Goal: Transaction & Acquisition: Purchase product/service

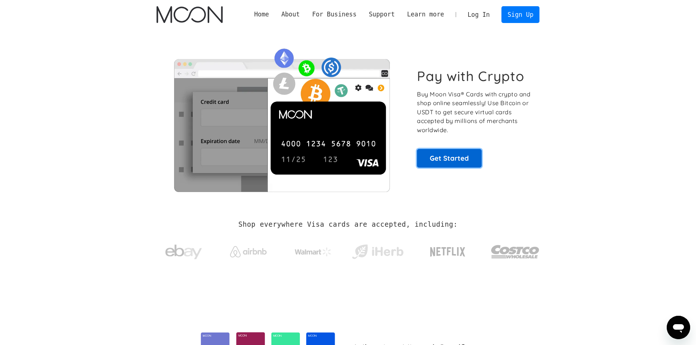
click at [441, 156] on link "Get Started" at bounding box center [449, 158] width 65 height 18
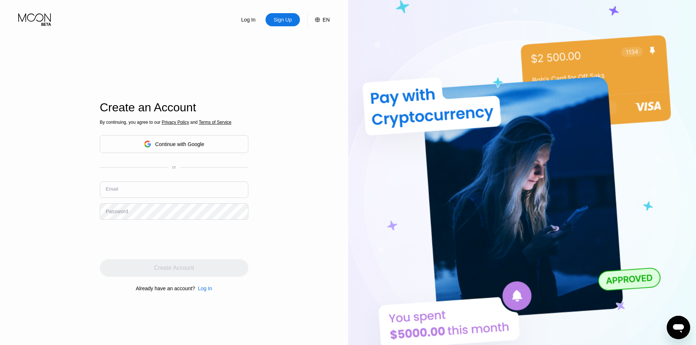
click at [143, 184] on input "text" at bounding box center [174, 190] width 148 height 16
click at [163, 194] on input "ttesttempmail@gmail.con" at bounding box center [174, 190] width 148 height 16
type input "[EMAIL_ADDRESS][DOMAIN_NAME]"
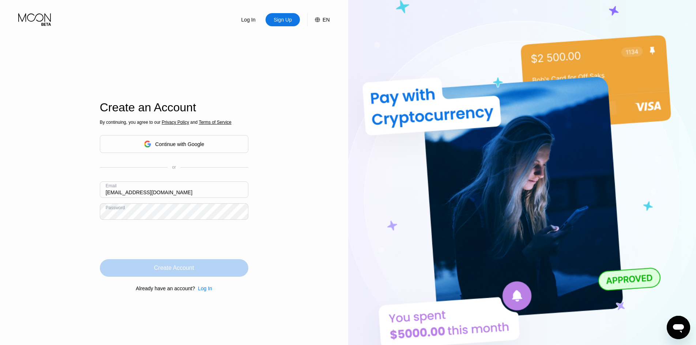
click at [166, 266] on div "Create Account" at bounding box center [174, 268] width 40 height 7
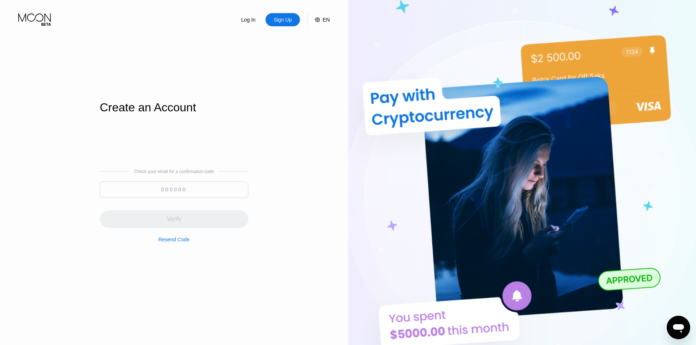
click at [178, 190] on input at bounding box center [174, 190] width 148 height 16
paste input "412191"
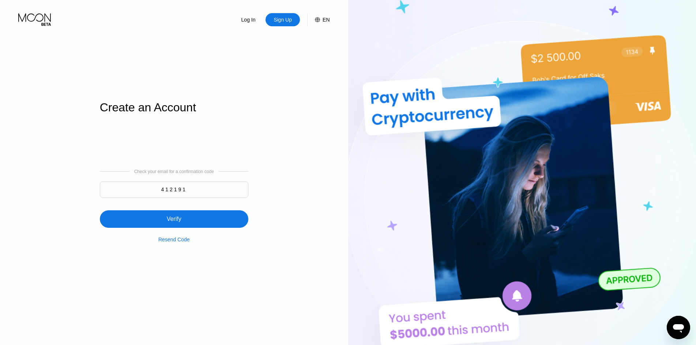
type input "412191"
click at [199, 219] on div "Verify" at bounding box center [174, 220] width 148 height 18
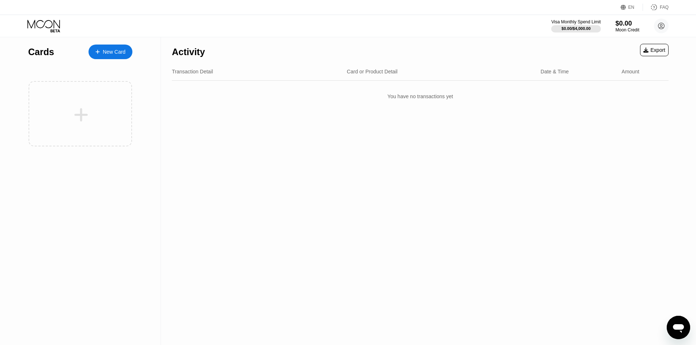
click at [111, 55] on div "New Card" at bounding box center [114, 52] width 23 height 6
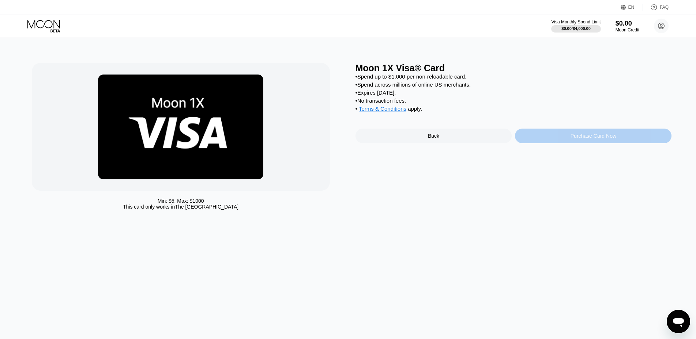
click at [549, 143] on div "Purchase Card Now" at bounding box center [593, 136] width 156 height 15
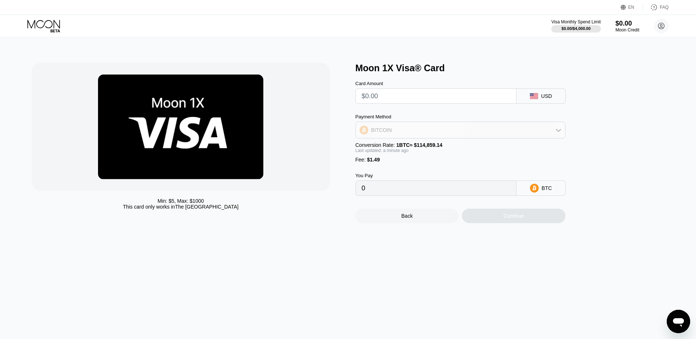
click at [479, 136] on div "BITCOIN" at bounding box center [460, 130] width 209 height 15
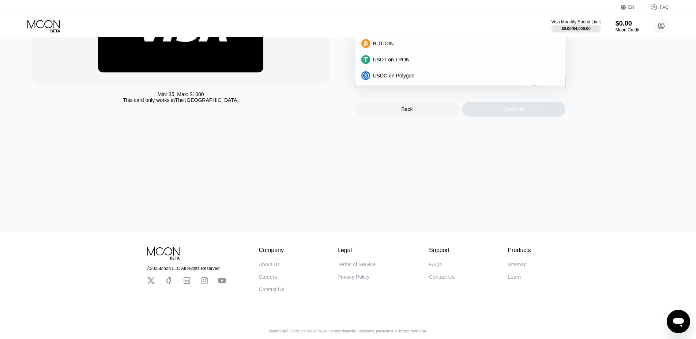
scroll to position [37, 0]
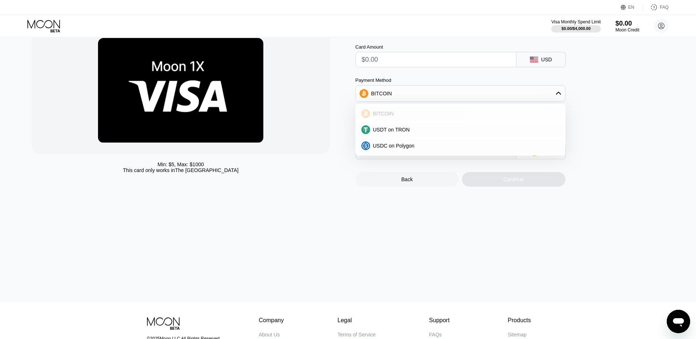
click at [387, 117] on span "BITCOIN" at bounding box center [383, 114] width 21 height 6
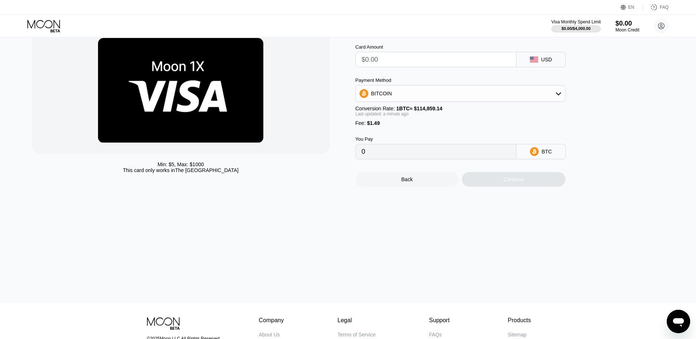
scroll to position [0, 0]
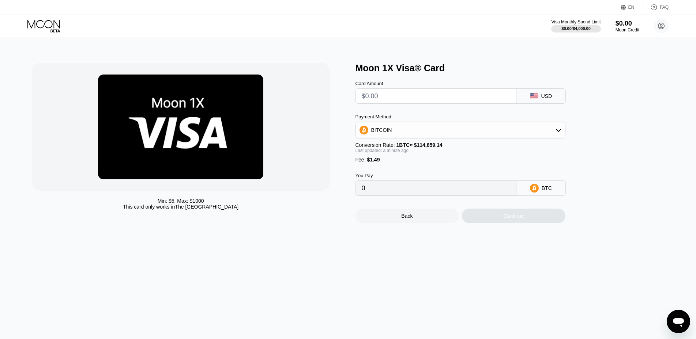
click at [422, 96] on input "text" at bounding box center [436, 96] width 148 height 15
type input "$1"
type input "0.00002168"
type input "$10"
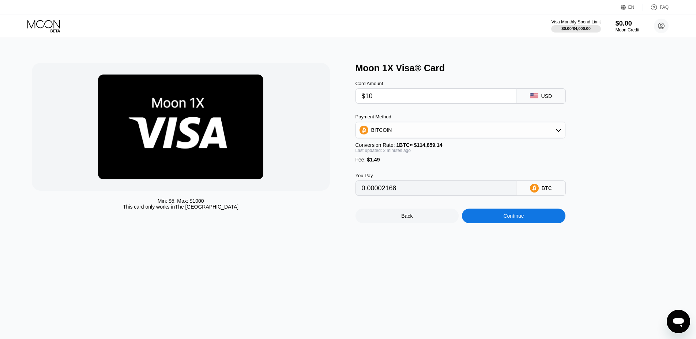
type input "0.00010004"
type input "$100"
type input "0.00088361"
type input "$100"
click at [483, 222] on div "Continue" at bounding box center [513, 216] width 103 height 15
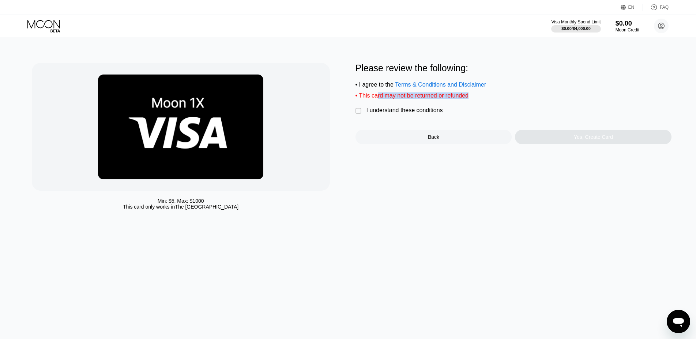
drag, startPoint x: 470, startPoint y: 100, endPoint x: 373, endPoint y: 103, distance: 97.3
click at [373, 103] on div "Please review the following: • I agree to the Terms & Conditions and Disclaimer…" at bounding box center [513, 104] width 316 height 82
drag, startPoint x: 371, startPoint y: 103, endPoint x: 367, endPoint y: 103, distance: 4.0
click at [369, 103] on div "Please review the following: • I agree to the Terms & Conditions and Disclaimer…" at bounding box center [513, 104] width 316 height 82
click at [390, 113] on div "I understand these conditions" at bounding box center [404, 110] width 76 height 7
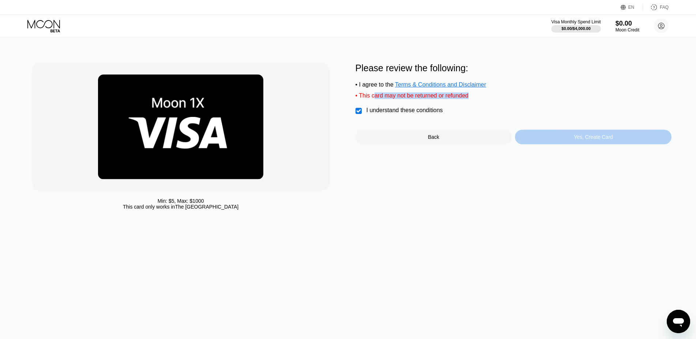
click at [552, 143] on div "Yes, Create Card" at bounding box center [593, 137] width 156 height 15
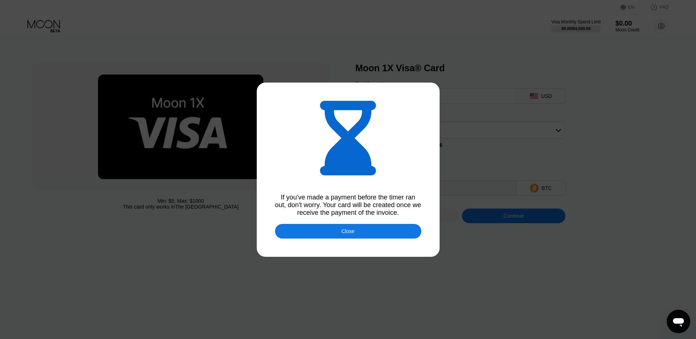
click at [390, 231] on div "Close" at bounding box center [348, 231] width 146 height 15
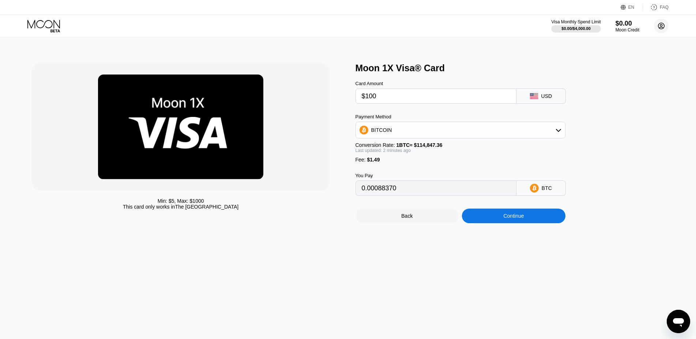
click at [662, 28] on circle at bounding box center [661, 26] width 15 height 15
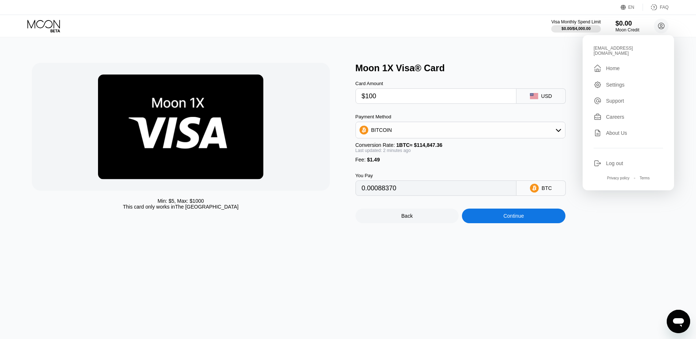
drag, startPoint x: 613, startPoint y: 69, endPoint x: 635, endPoint y: 229, distance: 161.3
click at [635, 232] on div "Min: $ 5 , Max: $ 1000 This card only works in The United States Moon 1X Visa® …" at bounding box center [348, 188] width 702 height 302
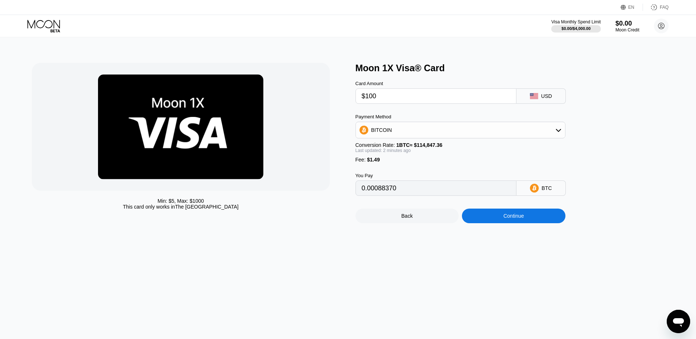
click at [676, 326] on icon "Open messaging window" at bounding box center [678, 321] width 13 height 13
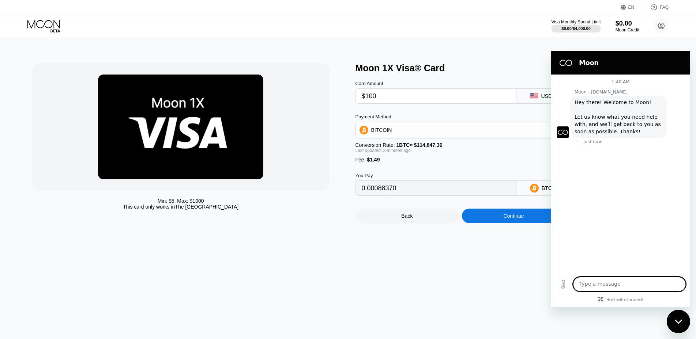
type textarea "x"
click at [611, 287] on textarea at bounding box center [629, 284] width 113 height 15
type textarea "h"
type textarea "x"
type textarea "he"
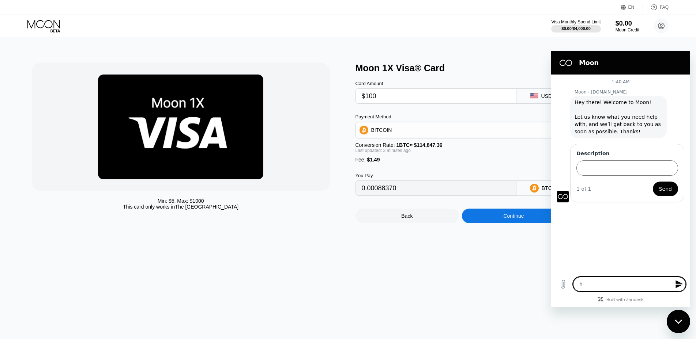
type textarea "x"
type textarea "hee"
type textarea "x"
type textarea "he"
type textarea "x"
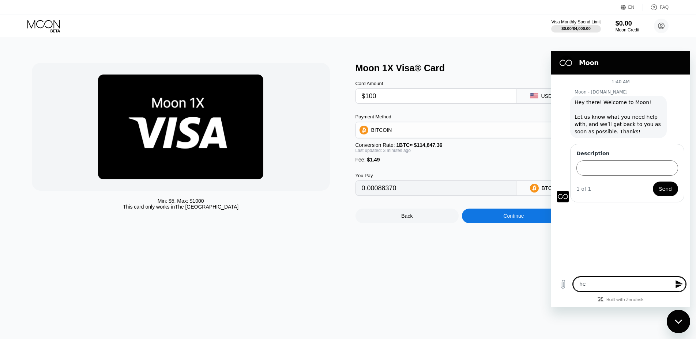
type textarea "hel"
type textarea "x"
type textarea "hell"
type textarea "x"
type input "0.00088340"
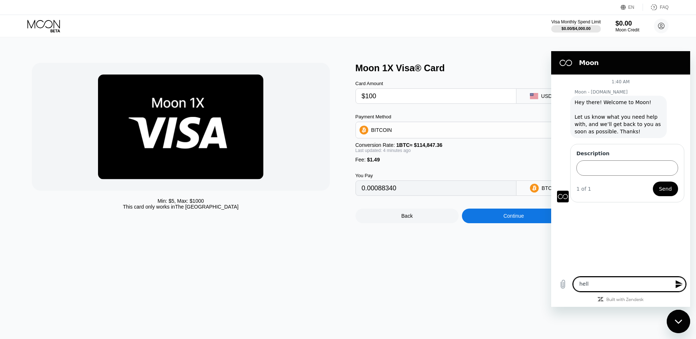
type textarea "hello"
type textarea "x"
type textarea "hello"
type textarea "x"
type textarea "hello i"
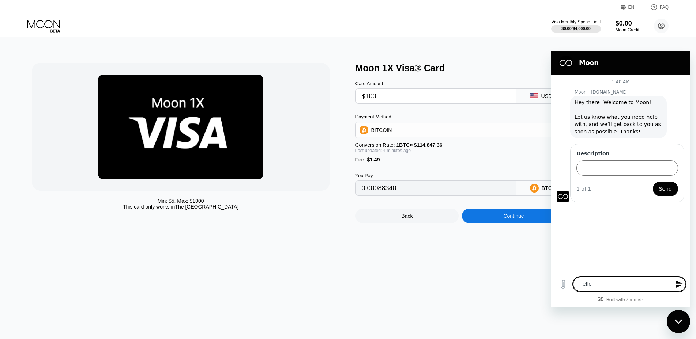
type textarea "x"
type textarea "hello i"
type textarea "x"
type textarea "hello i w"
type textarea "x"
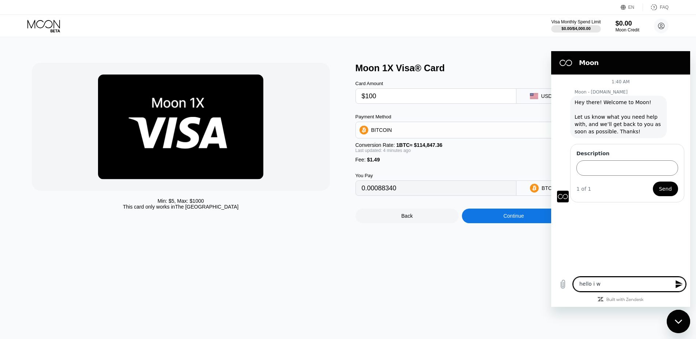
type textarea "hello i wa"
type textarea "x"
type textarea "hello i wan"
type textarea "x"
type textarea "hello i want"
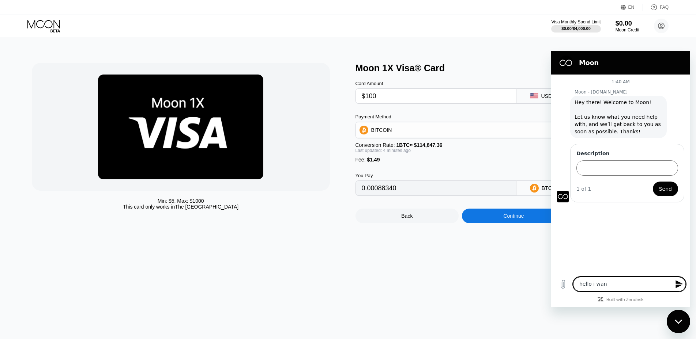
type textarea "x"
type textarea "hello i wante"
type textarea "x"
type textarea "hello i wanted"
type textarea "x"
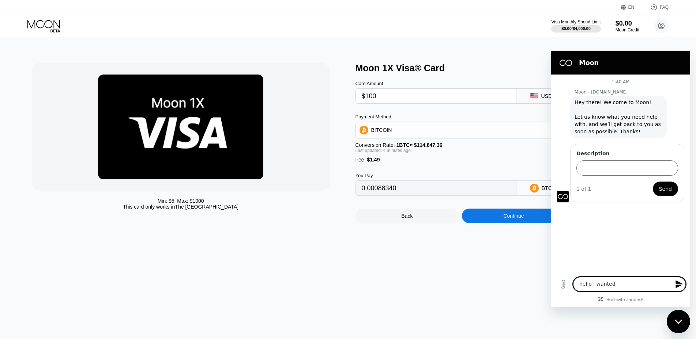
type textarea "hello i wanted"
type textarea "x"
type textarea "hello i wanted t"
type textarea "x"
type textarea "hello i wanted to"
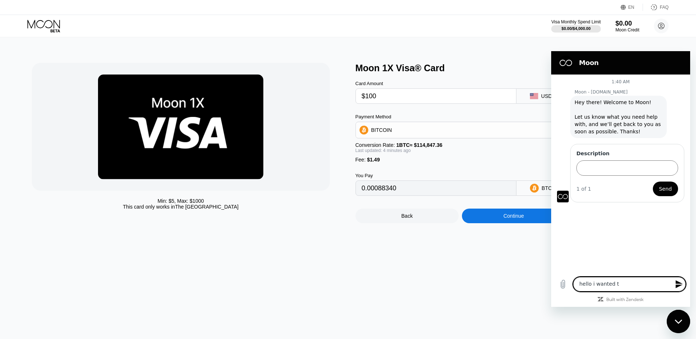
type textarea "x"
type textarea "hello i wanted to"
type textarea "x"
type textarea "hello i wanted to k"
type textarea "x"
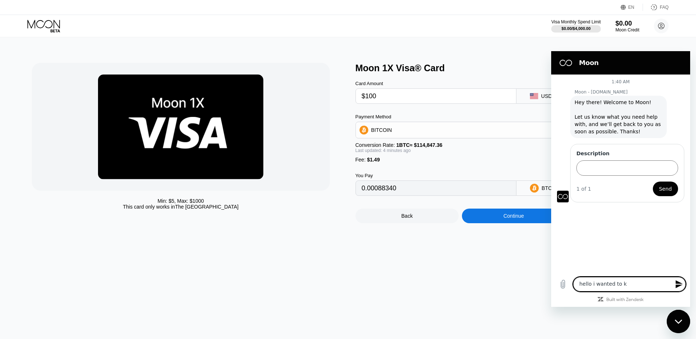
type textarea "hello i wanted to kn"
type textarea "x"
type textarea "hello i wanted to kno"
type textarea "x"
type textarea "hello i wanted to know"
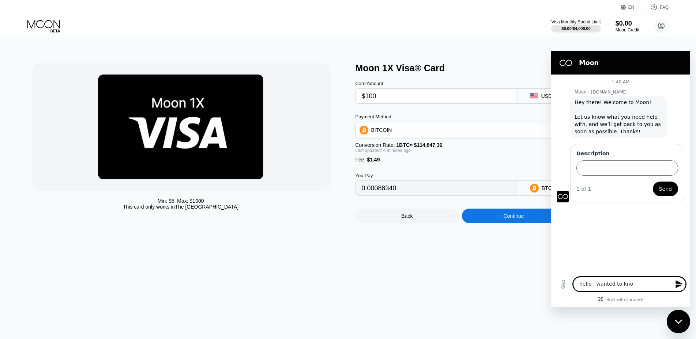
type textarea "x"
type textarea "hello i wanted to know"
type textarea "x"
type textarea "hello i wanted to know i"
type textarea "x"
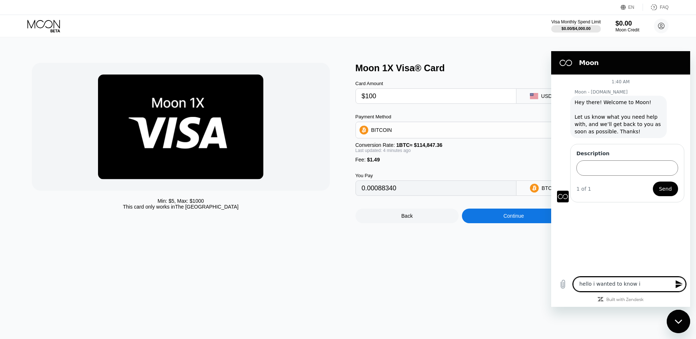
type textarea "hello i wanted to know if"
type textarea "x"
type textarea "hello i wanted to know if"
type textarea "x"
type textarea "hello i wanted to know if i"
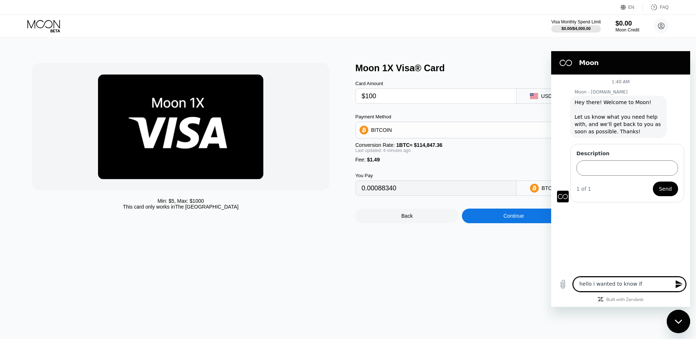
type textarea "x"
type textarea "hello i wanted to know if it"
type textarea "x"
type textarea "hello i wanted to know if it"
type textarea "x"
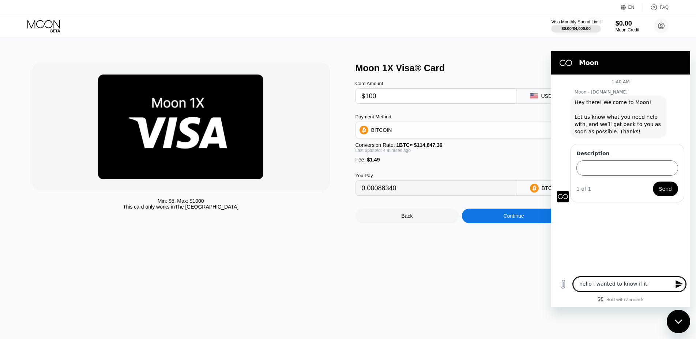
type textarea "hello i wanted to know if it i"
type textarea "x"
type textarea "hello i wanted to know if it is"
type textarea "x"
type textarea "hello i wanted to know if it is"
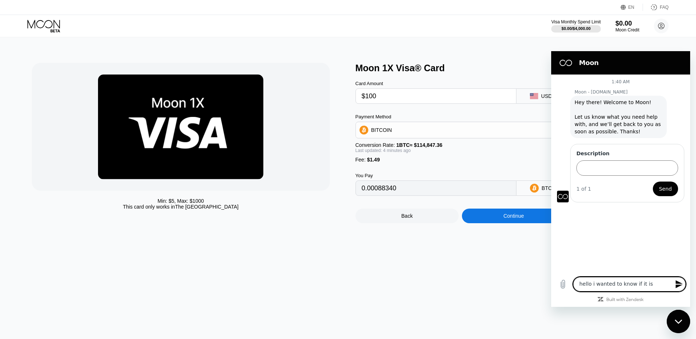
type textarea "x"
type textarea "hello i wanted to know if it is p"
type textarea "x"
type textarea "hello i wanted to know if it is po"
type textarea "x"
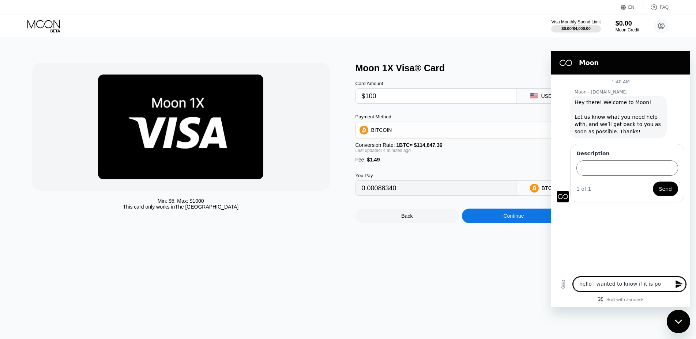
type textarea "hello i wanted to know if it is pos"
type textarea "x"
type textarea "hello i wanted to know if it is poss"
type textarea "x"
type textarea "hello i wanted to know if it is possi"
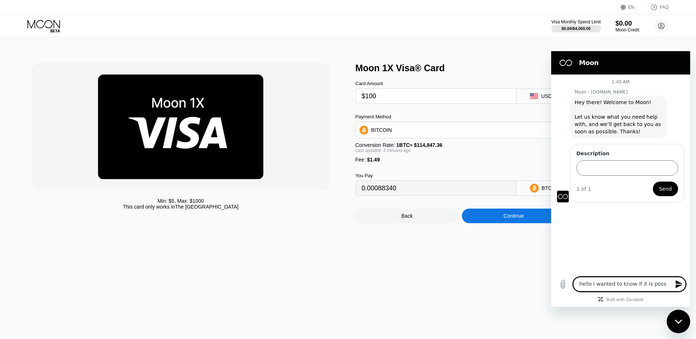
type textarea "x"
type textarea "hello i wanted to know if it is possib"
type textarea "x"
type textarea "hello i wanted to know if it is possibl"
type textarea "x"
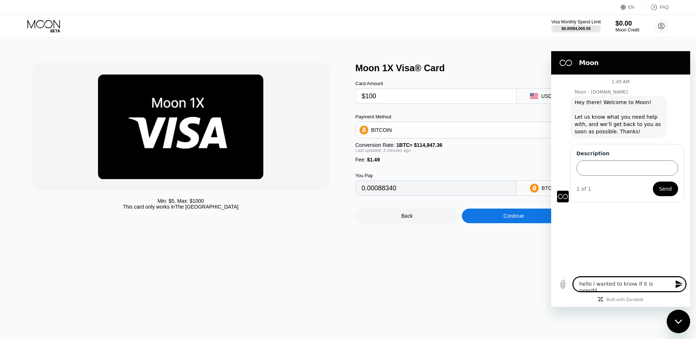
type textarea "hello i wanted to know if it is possible"
type textarea "x"
type textarea "hello i wanted to know if it is possible"
type textarea "x"
type textarea "hello i wanted to know if it is possible t"
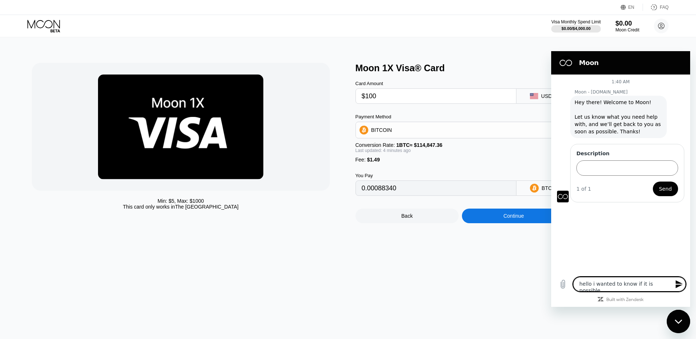
type textarea "x"
type textarea "hello i wanted to know if it is possible to"
type textarea "x"
type textarea "hello i wanted to know if it is possible to"
type textarea "x"
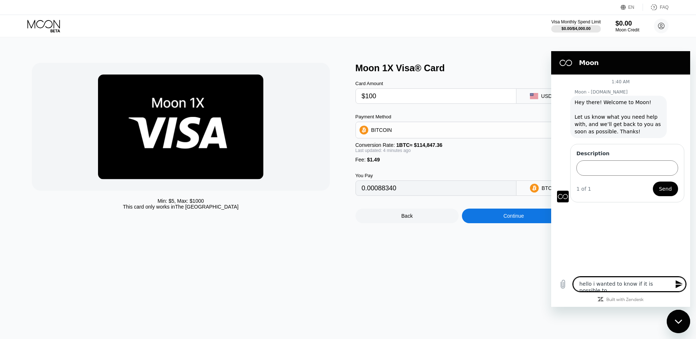
type textarea "hello i wanted to know if it is possible to b"
type textarea "x"
type textarea "hello i wanted to know if it is possible to bu"
type textarea "x"
type textarea "hello i wanted to know if it is possible to buy"
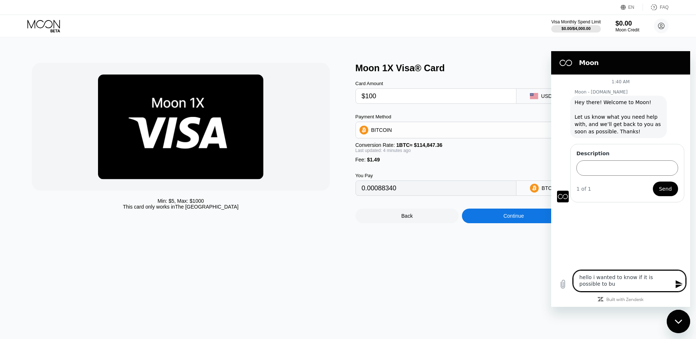
type textarea "x"
type textarea "hello i wanted to know if it is possible to buy"
type textarea "x"
type textarea "hello i wanted to know if it is possible to buy f"
type textarea "x"
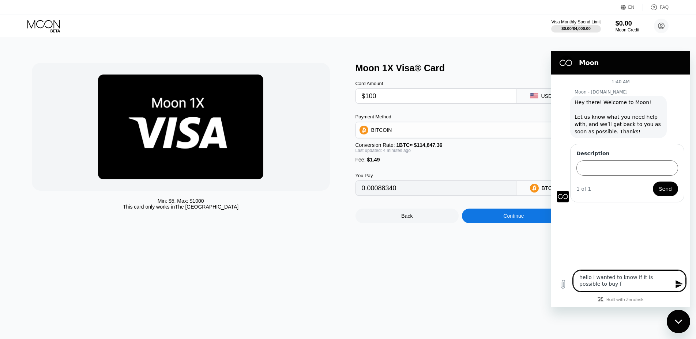
type textarea "hello i wanted to know if it is possible to buy fr"
type textarea "x"
type textarea "hello i wanted to know if it is possible to buy fro"
type textarea "x"
type textarea "hello i wanted to know if it is possible to buy from"
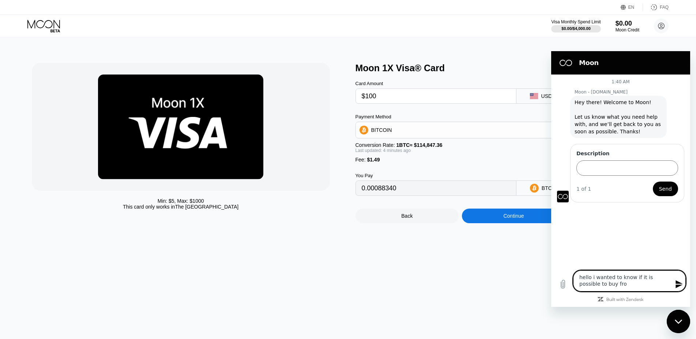
type textarea "x"
type textarea "hello i wanted to know if it is possible to buy from"
type textarea "x"
type textarea "hello i wanted to know if it is possible to buy from t"
type textarea "x"
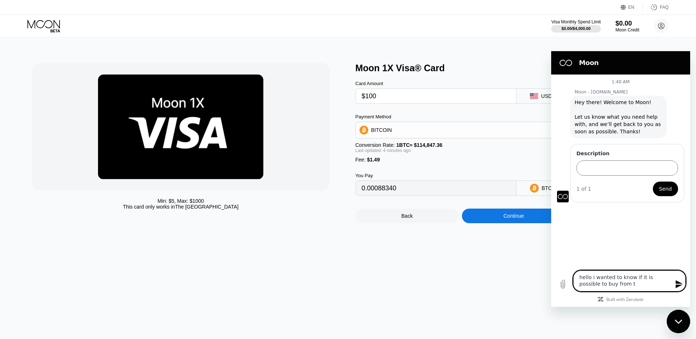
type textarea "hello i wanted to know if it is possible to buy from th"
type textarea "x"
type textarea "hello i wanted to know if it is possible to buy from the"
type textarea "x"
type textarea "hello i wanted to know if it is possible to buy from the"
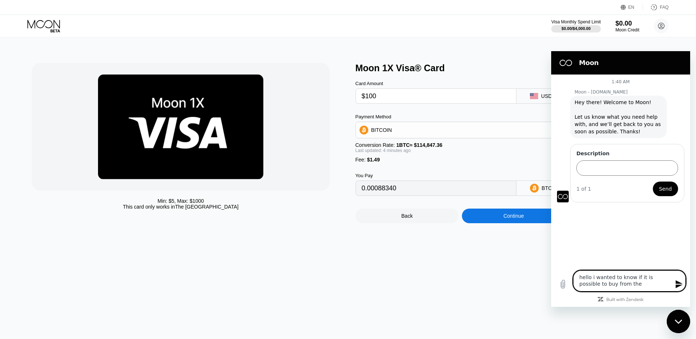
type textarea "x"
type textarea "hello i wanted to know if it is possible to buy from the s"
type textarea "x"
type textarea "hello i wanted to know if it is possible to buy from the si"
type textarea "x"
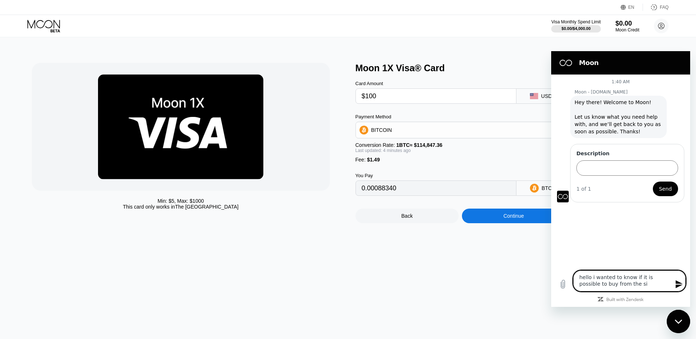
type textarea "hello i wanted to know if it is possible to buy from the sit"
type textarea "x"
type textarea "hello i wanted to know if it is possible to buy from the site"
type textarea "x"
type textarea "hello i wanted to know if it is possible to buy from the site"
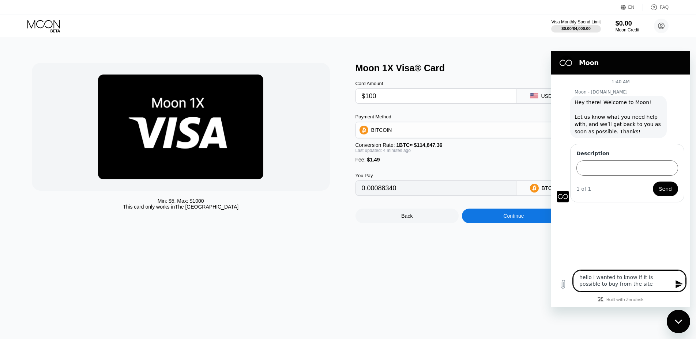
type textarea "x"
type textarea "hello i wanted to know if it is possible to buy from the site w"
type textarea "x"
type textarea "hello i wanted to know if it is possible to buy from the site wi"
type textarea "x"
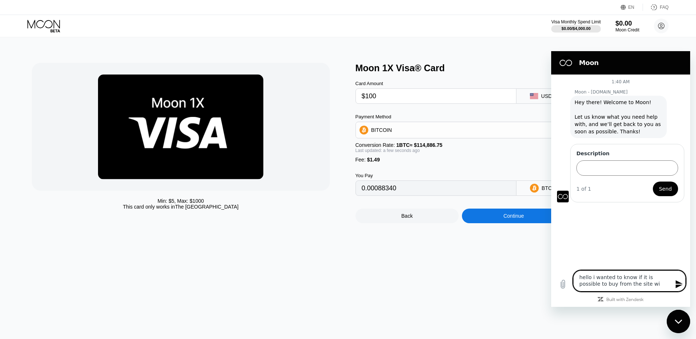
type textarea "hello i wanted to know if it is possible to buy from the site wit"
type textarea "x"
type textarea "hello i wanted to know if it is possible to buy from the site with"
type textarea "x"
type textarea "hello i wanted to know if it is possible to buy from the site with"
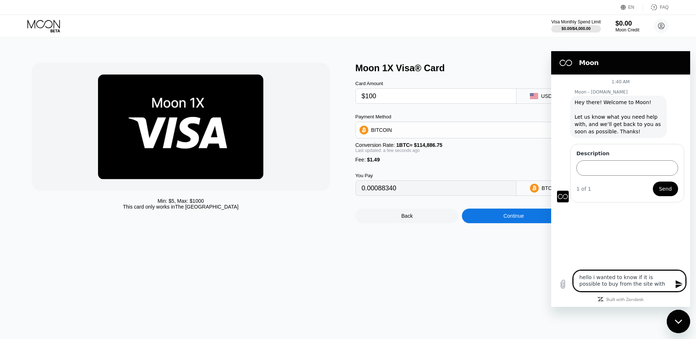
type textarea "x"
type textarea "hello i wanted to know if it is possible to buy from the site with v"
type textarea "x"
type textarea "hello i wanted to know if it is possible to buy from the site with vi"
type textarea "x"
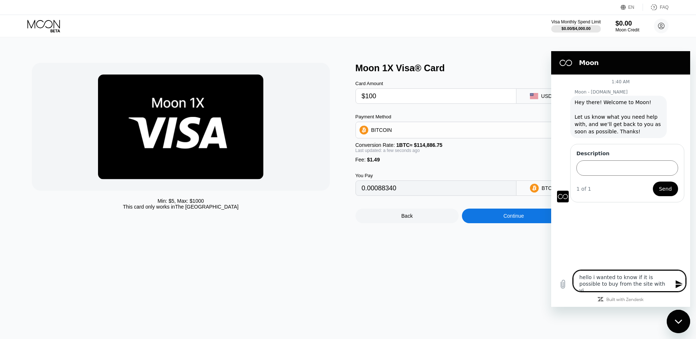
type textarea "hello i wanted to know if it is possible to buy from the site with vir"
type textarea "x"
type textarea "hello i wanted to know if it is possible to buy from the site with virt"
type textarea "x"
type textarea "hello i wanted to know if it is possible to buy from the site with virtu"
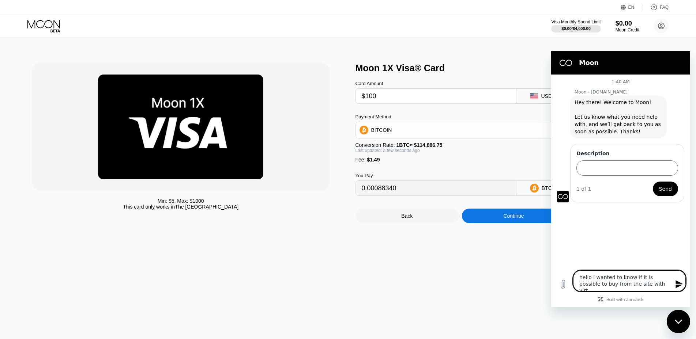
type textarea "x"
type textarea "hello i wanted to know if it is possible to buy from the site with virtua"
type textarea "x"
type textarea "hello i wanted to know if it is possible to buy from the site with virtual"
type textarea "x"
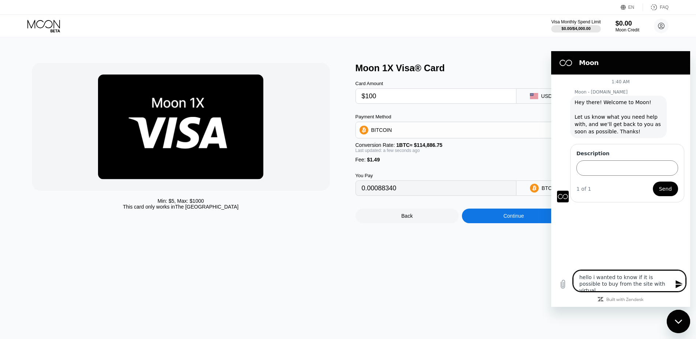
type textarea "hello i wanted to know if it is possible to buy from the site with virtual"
type textarea "x"
type textarea "hello i wanted to know if it is possible to buy from the site with virtual c"
type textarea "x"
type textarea "hello i wanted to know if it is possible to buy from the site with virtual ca"
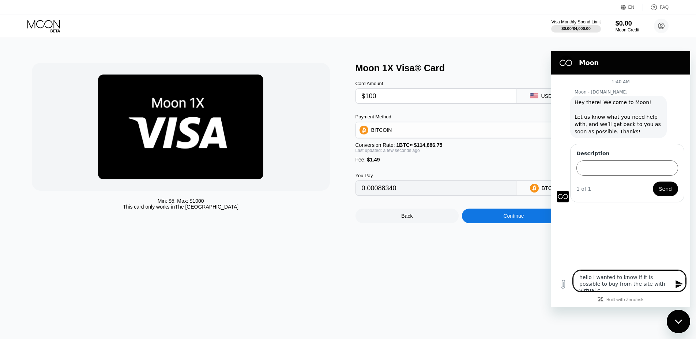
type textarea "x"
type textarea "hello i wanted to know if it is possible to buy from the site with virtual car"
type textarea "x"
type textarea "hello i wanted to know if it is possible to buy from the site with virtual card"
type textarea "x"
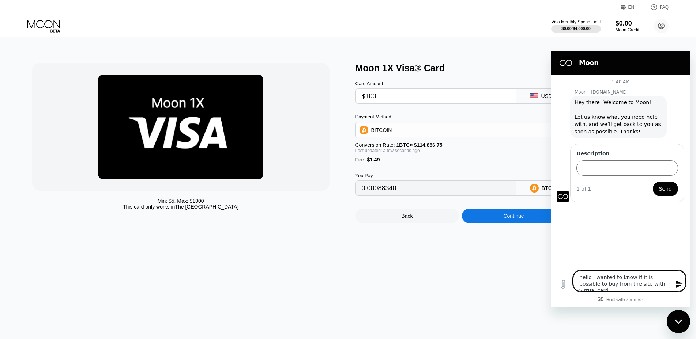
type textarea "hello i wanted to know if it is possible to buy from the site with virtual cards"
type textarea "x"
type textarea "hello i wanted to know if it is possible to buy from the site with virtual card…"
type textarea "x"
type textarea "hello i wanted to know if it is possible to buy from the site with virtual card…"
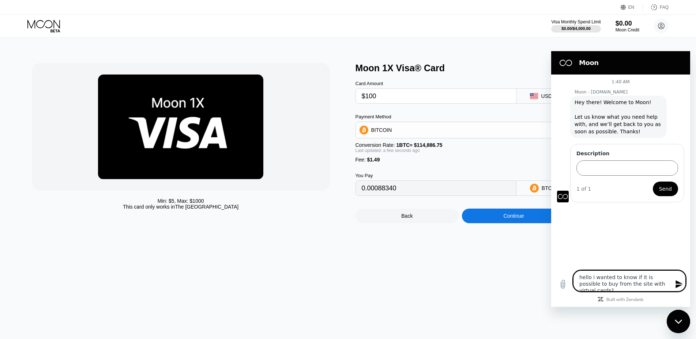
type textarea "x"
type textarea "hello i wanted to know if it is possible to buy from the site with virtual card…"
type textarea "x"
type textarea "hello i wanted to know if it is possible to buy from the site with virtual card…"
type textarea "x"
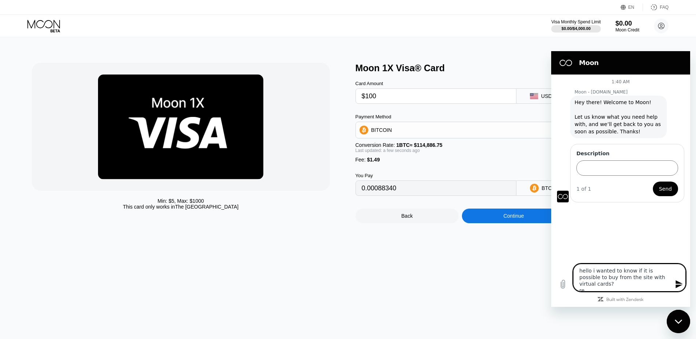
type textarea "hello i wanted to know if it is possible to buy from the site with virtual card…"
type textarea "x"
type textarea "hello i wanted to know if it is possible to buy from the site with virtual card…"
type textarea "x"
type textarea "hello i wanted to know if it is possible to buy from the site with virtual card…"
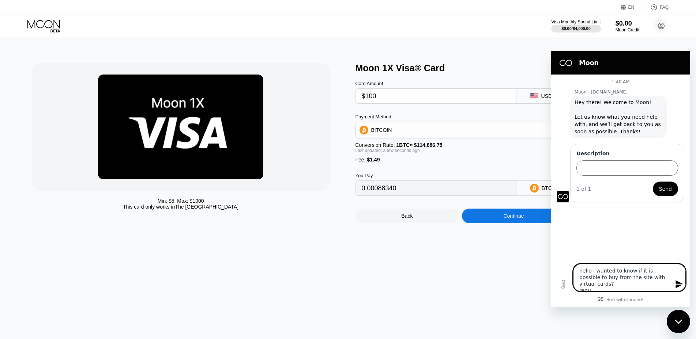
type textarea "x"
type textarea "hello i wanted to know if it is possible to buy from the site with virtual card…"
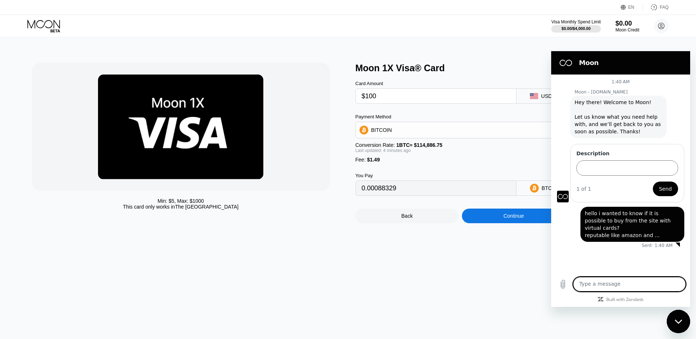
type input "0.00088329"
type textarea "are"
type textarea "are there any sites where you vant pay with this card?"
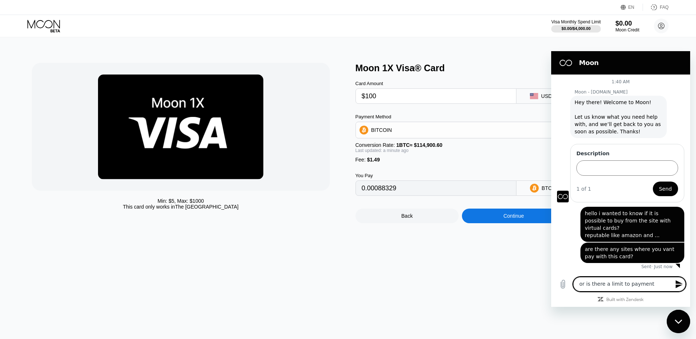
type textarea "or is there a limit to payment?"
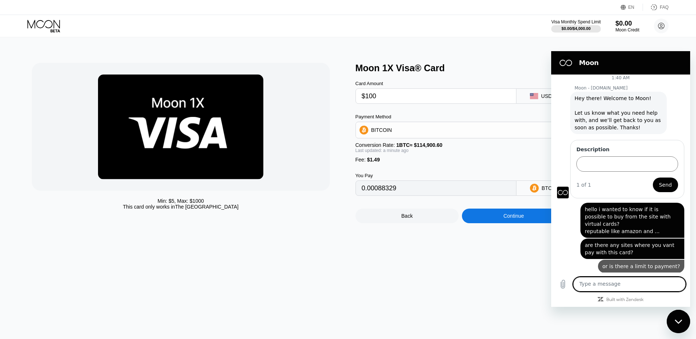
scroll to position [5, 0]
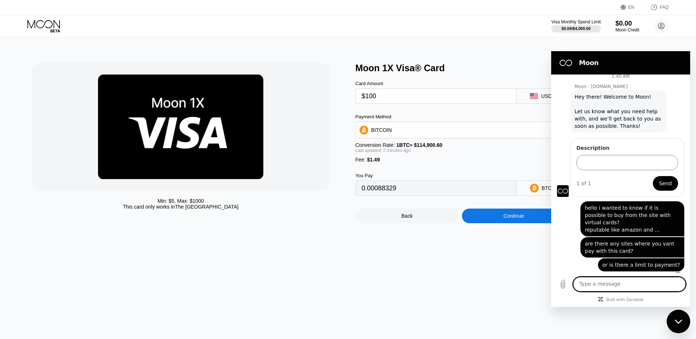
type input "0.00088355"
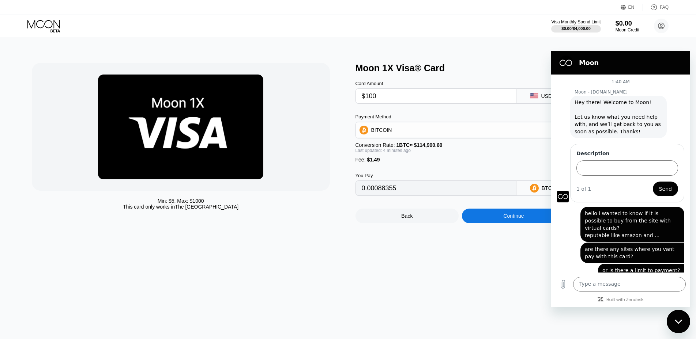
scroll to position [5, 0]
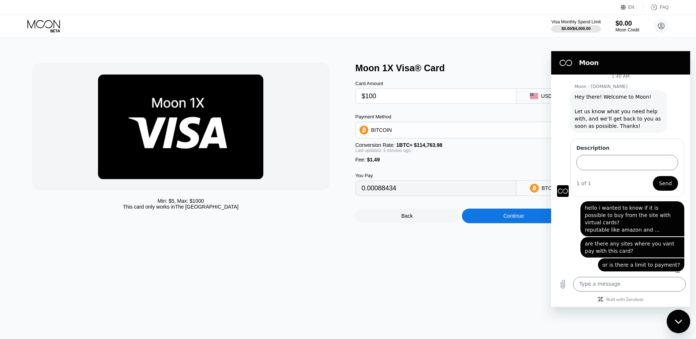
type input "0.00088474"
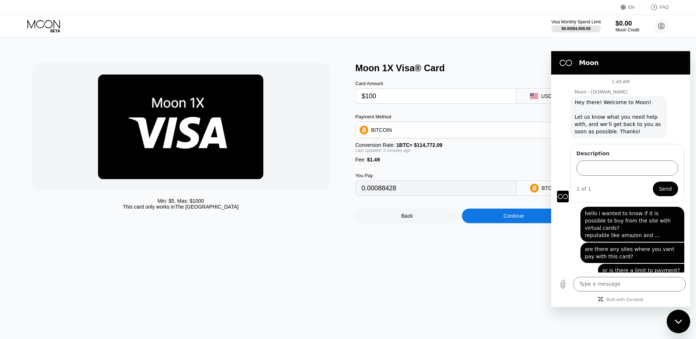
type input "0.00088403"
type input "0.00088418"
type input "0.00088487"
type input "0.00088479"
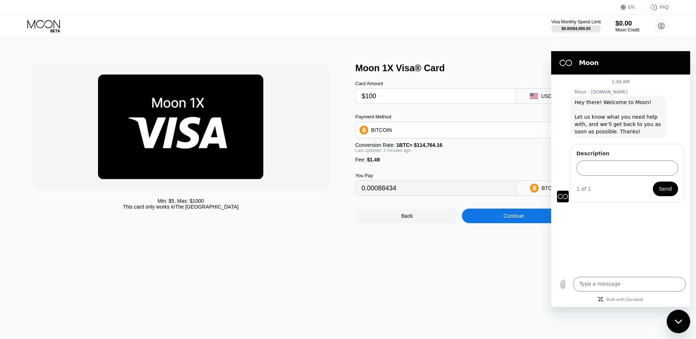
type input "0.00088445"
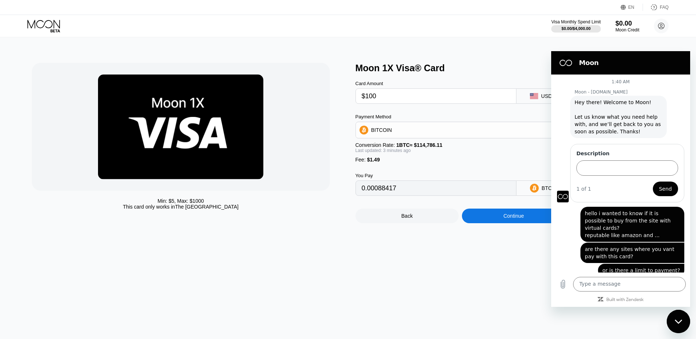
type input "0.00088430"
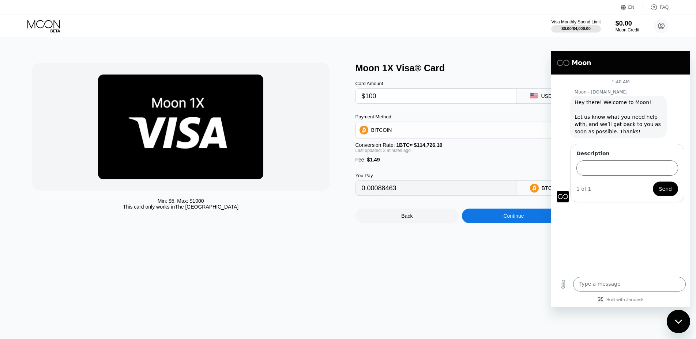
type input "0.00088457"
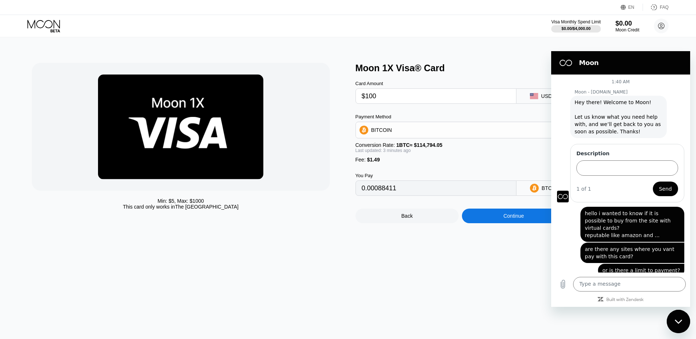
type input "0.00088396"
type input "0.00088389"
type input "0.00088372"
type input "0.00088378"
type input "0.00088370"
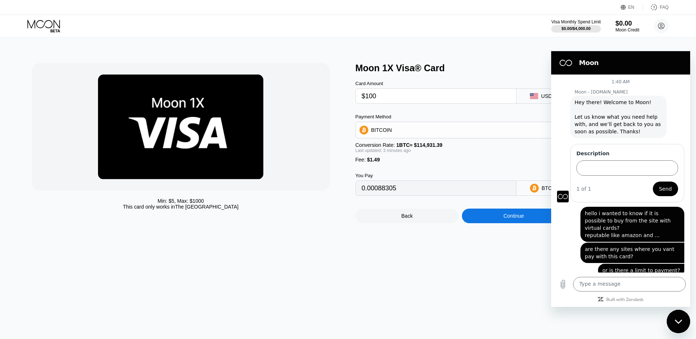
type input "0.00088297"
type input "0.00088314"
type input "0.00088379"
type input "0.00088356"
type input "0.00088340"
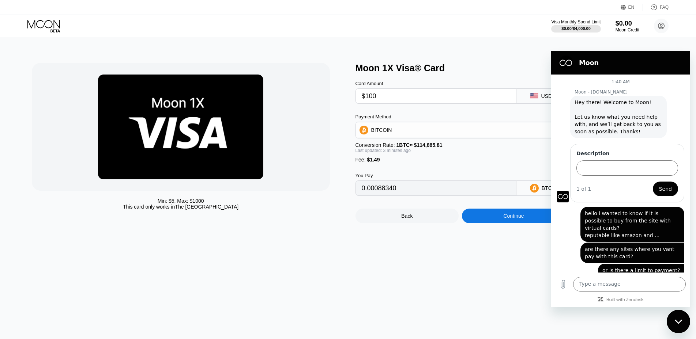
type input "0.00088331"
type input "0.00088302"
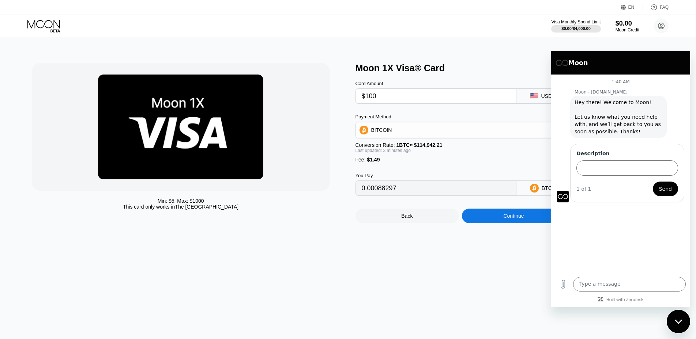
type input "0.00088290"
type input "0.00088284"
type input "0.00088282"
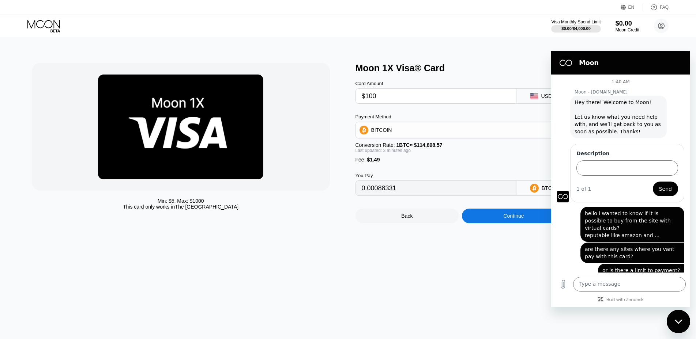
type input "0.00088317"
type input "0.00088303"
type input "0.00088227"
type input "0.00088206"
type input "0.00088179"
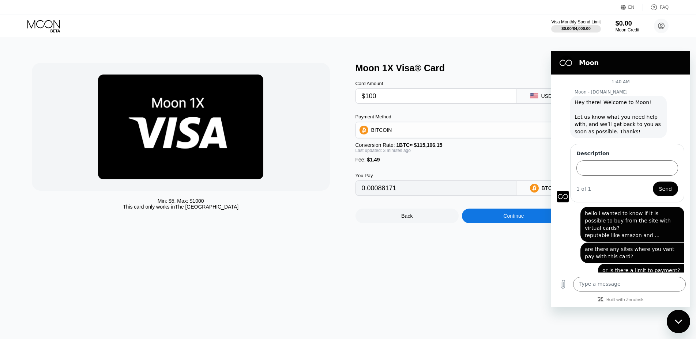
type input "0.00088151"
type input "0.00088231"
type input "0.00088248"
type input "0.00088238"
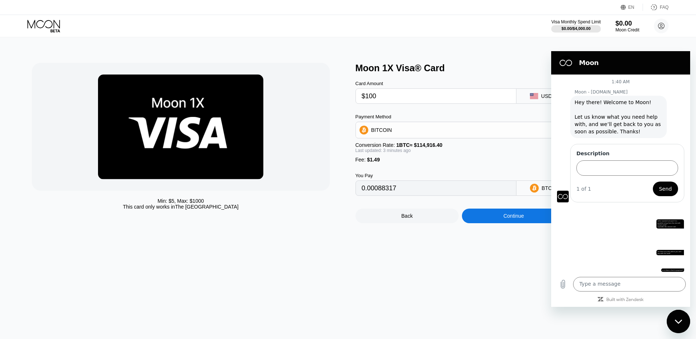
type input "0.00088329"
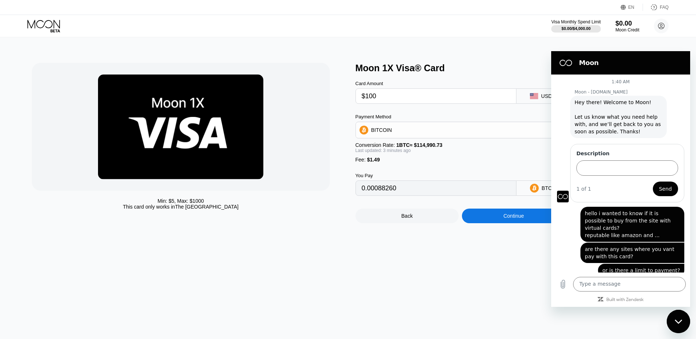
type input "0.00088204"
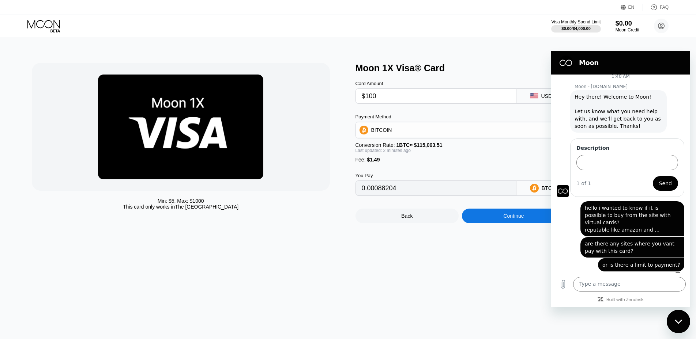
click at [575, 272] on div "Sent · 1:46 AM" at bounding box center [615, 275] width 129 height 6
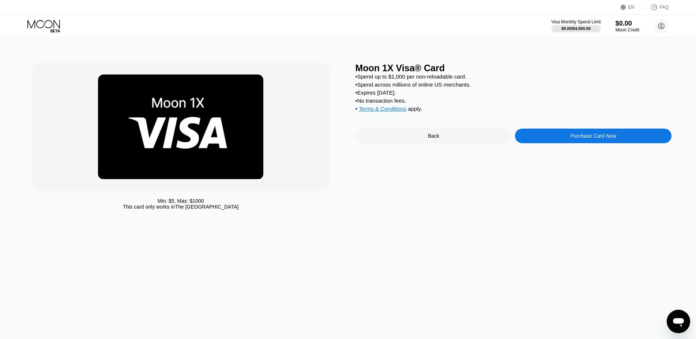
click at [683, 314] on div "Open messaging window" at bounding box center [678, 322] width 22 height 22
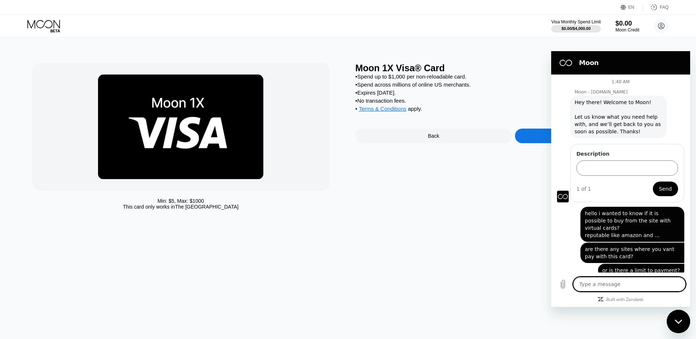
scroll to position [5, 0]
